Goal: Go to known website: Access a specific website the user already knows

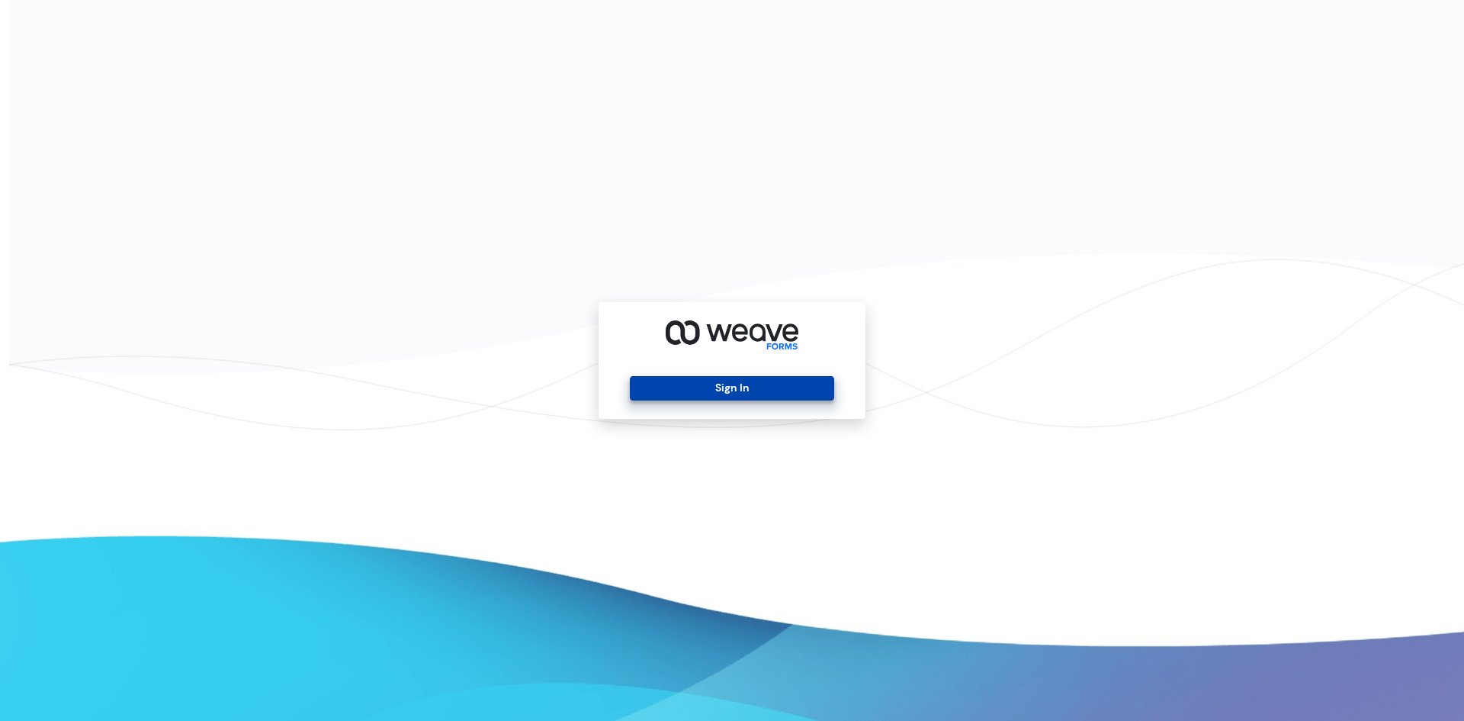
click at [702, 384] on button "Sign In" at bounding box center [732, 388] width 204 height 24
